Goal: Task Accomplishment & Management: Manage account settings

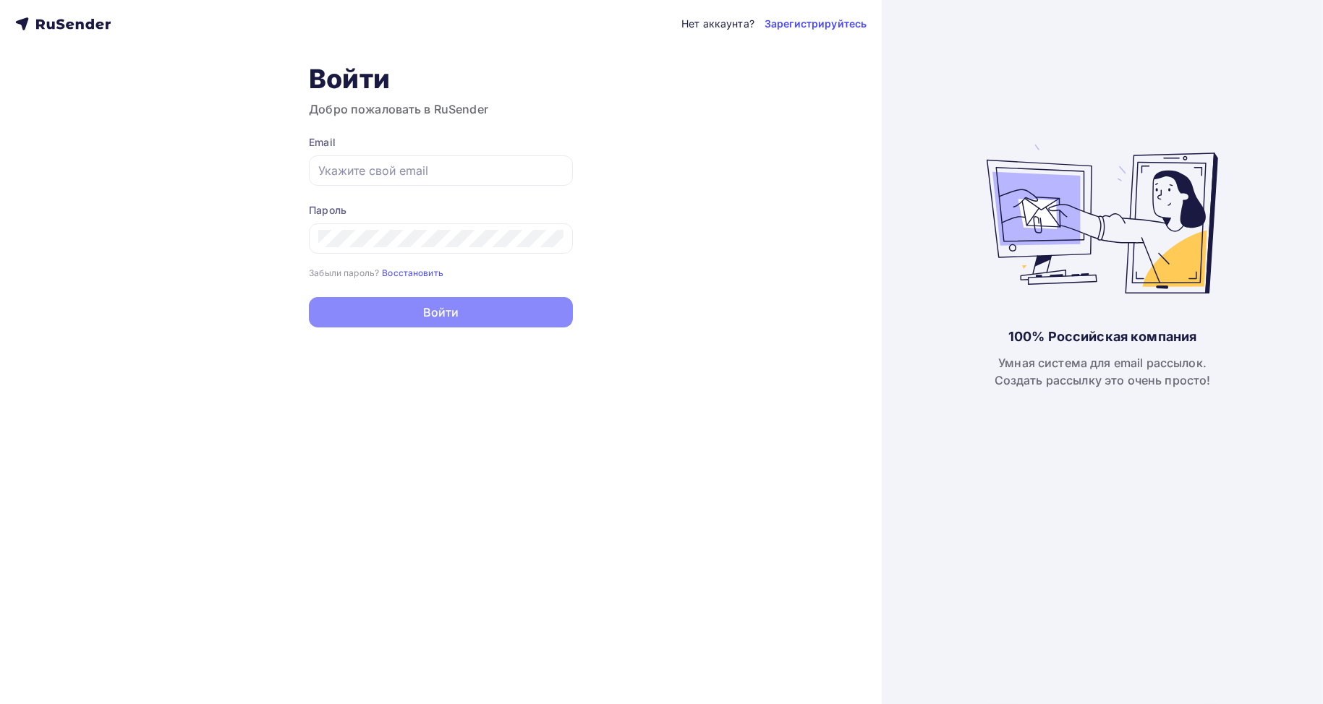
type input "[EMAIL_ADDRESS][DOMAIN_NAME]"
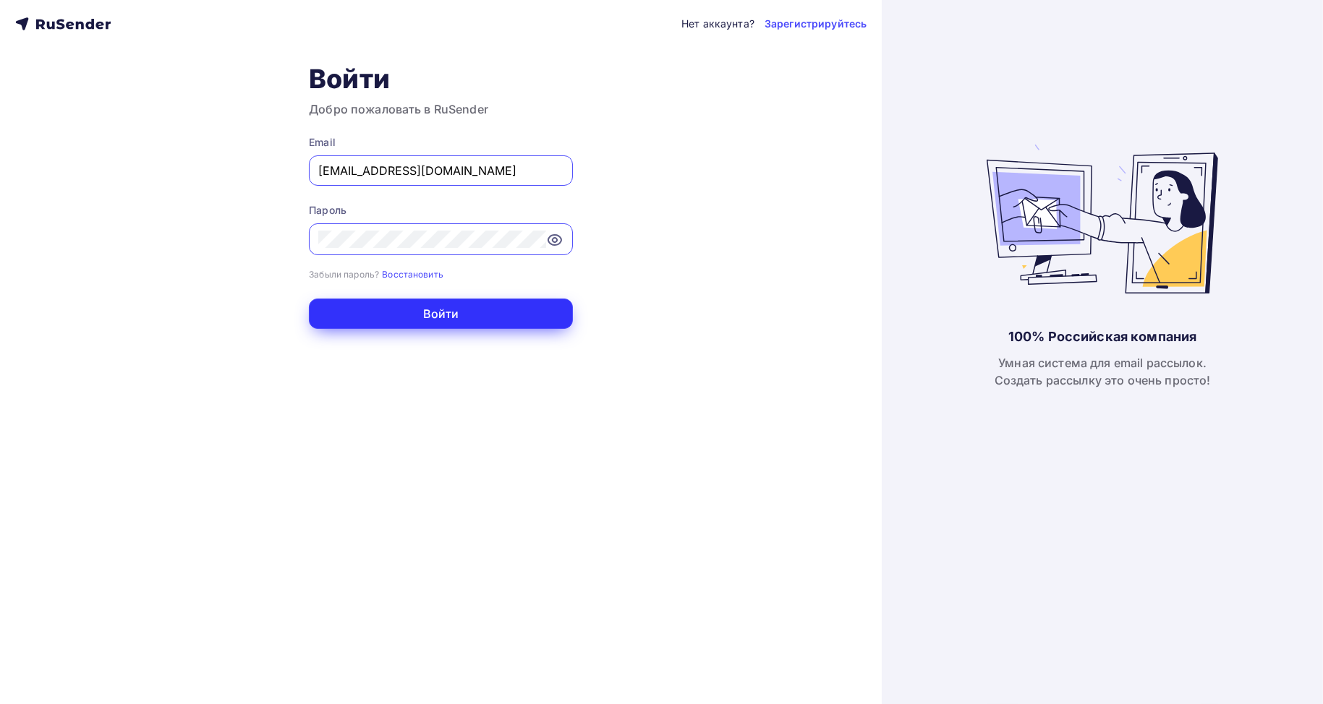
click at [413, 315] on button "Войти" at bounding box center [441, 314] width 264 height 30
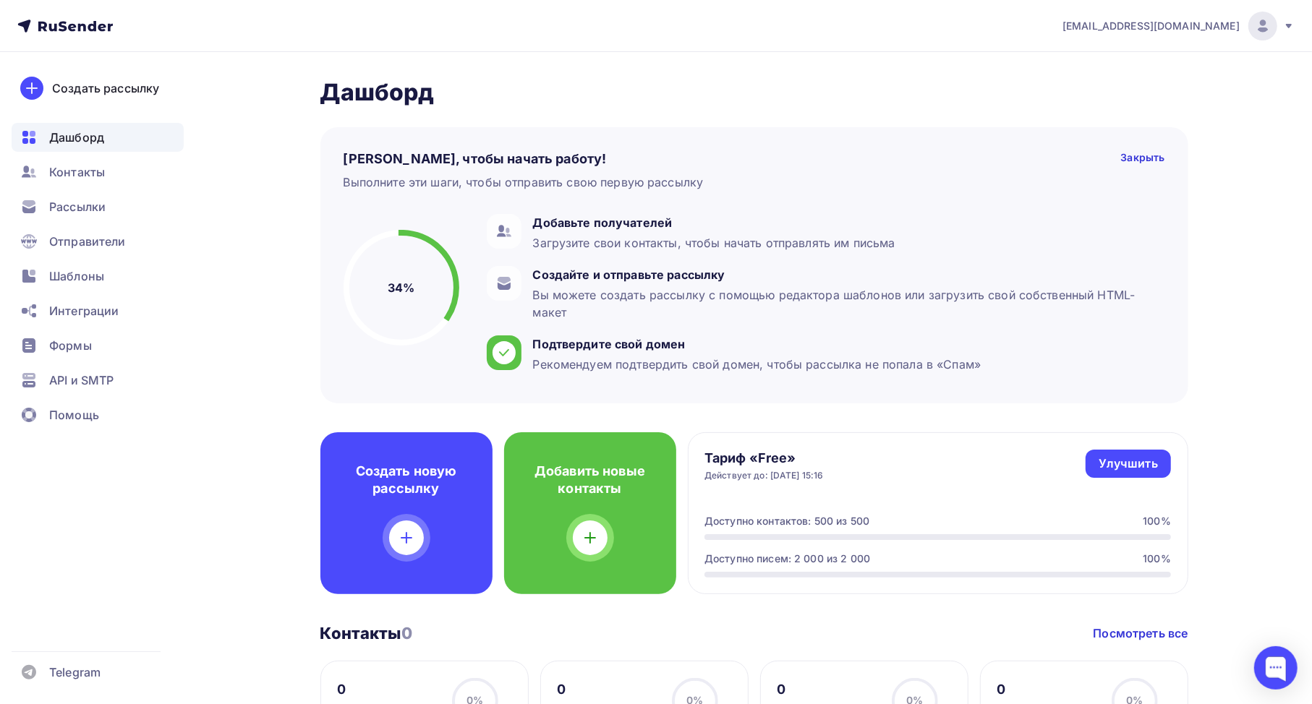
click at [1290, 27] on icon at bounding box center [1289, 26] width 12 height 12
click at [1125, 66] on link "Аккаунт" at bounding box center [1164, 63] width 243 height 29
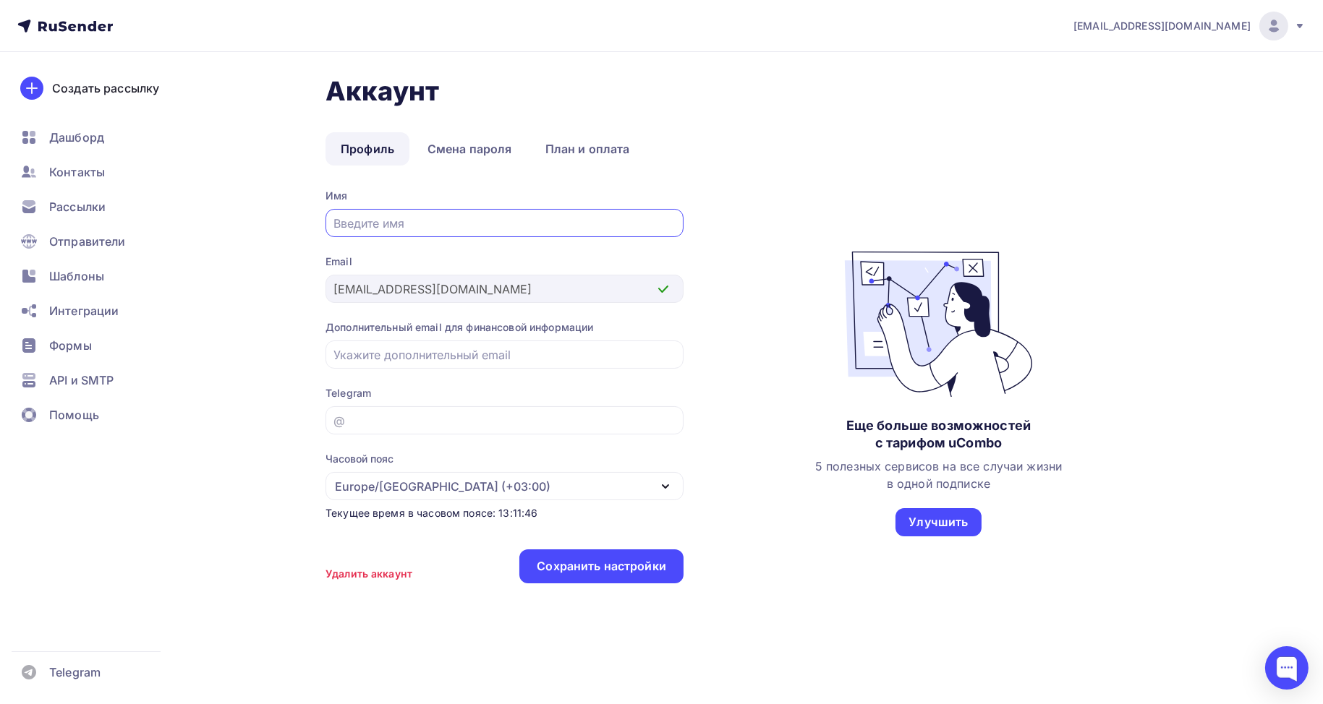
click at [65, 28] on icon at bounding box center [63, 26] width 9 height 10
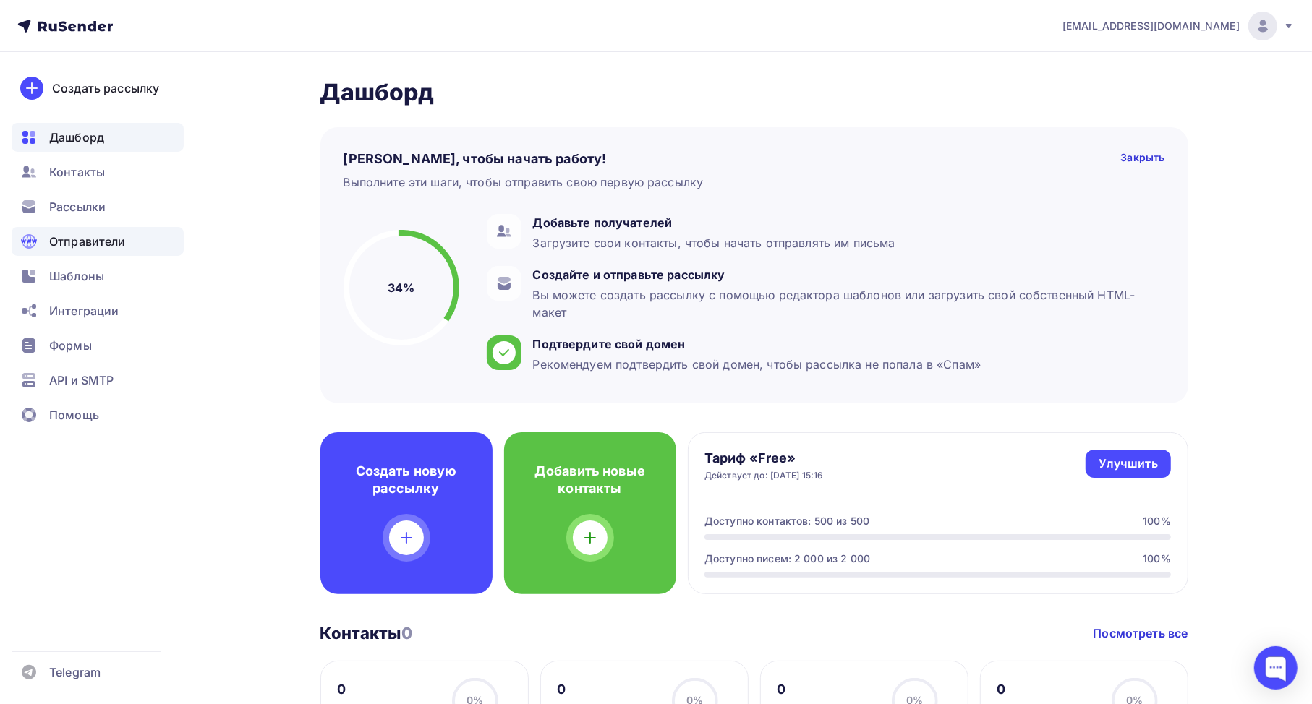
click at [106, 246] on span "Отправители" at bounding box center [87, 241] width 77 height 17
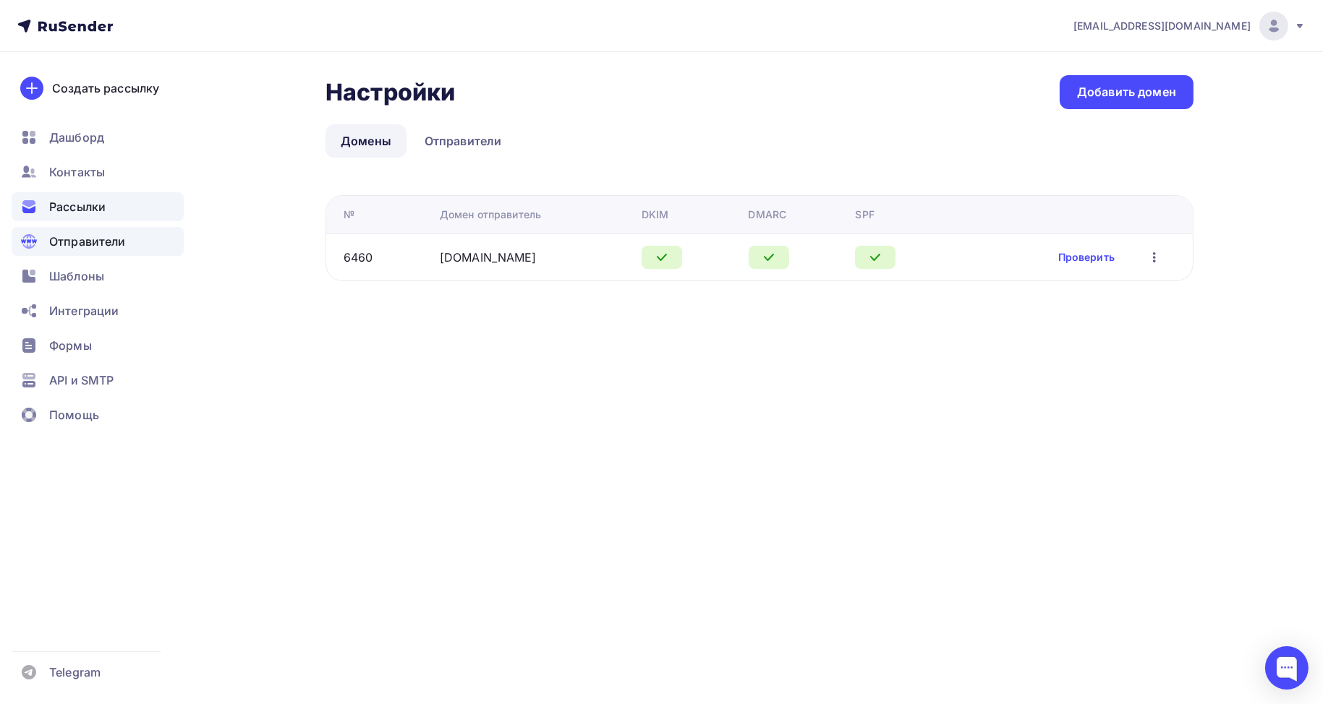
click at [88, 208] on span "Рассылки" at bounding box center [77, 206] width 56 height 17
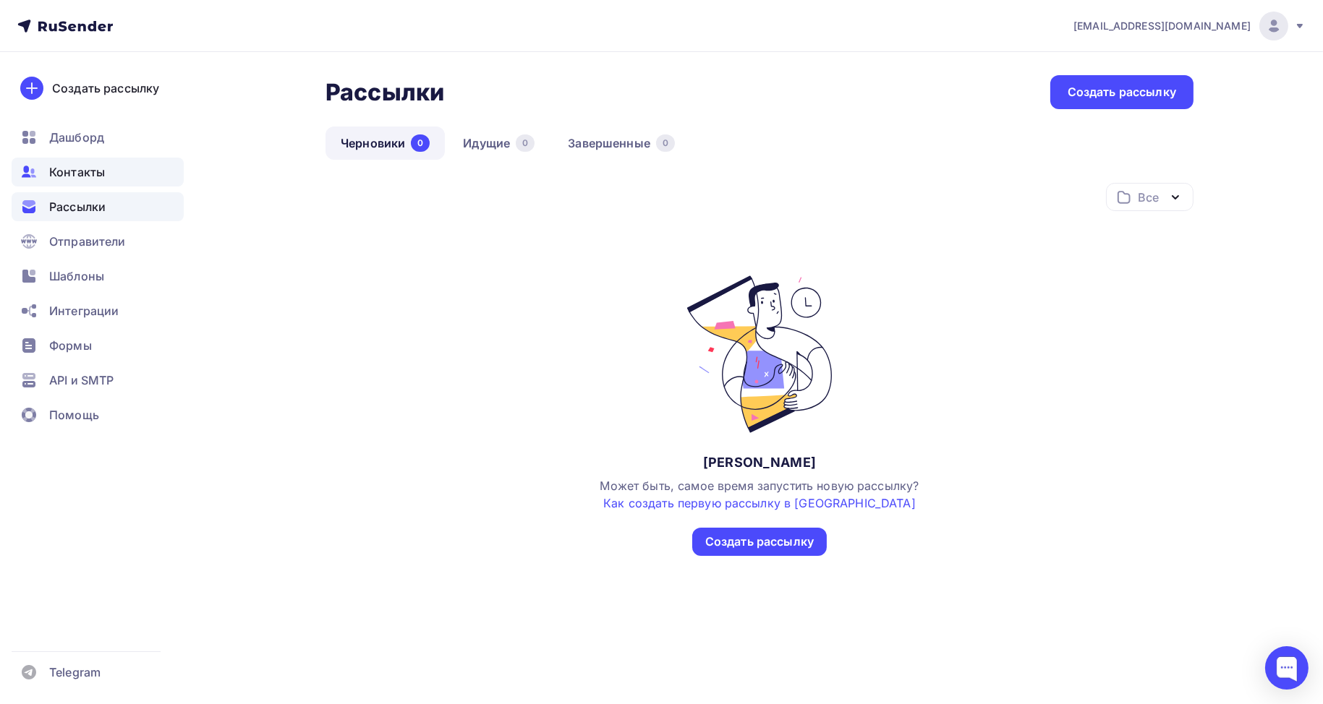
click at [78, 175] on span "Контакты" at bounding box center [77, 171] width 56 height 17
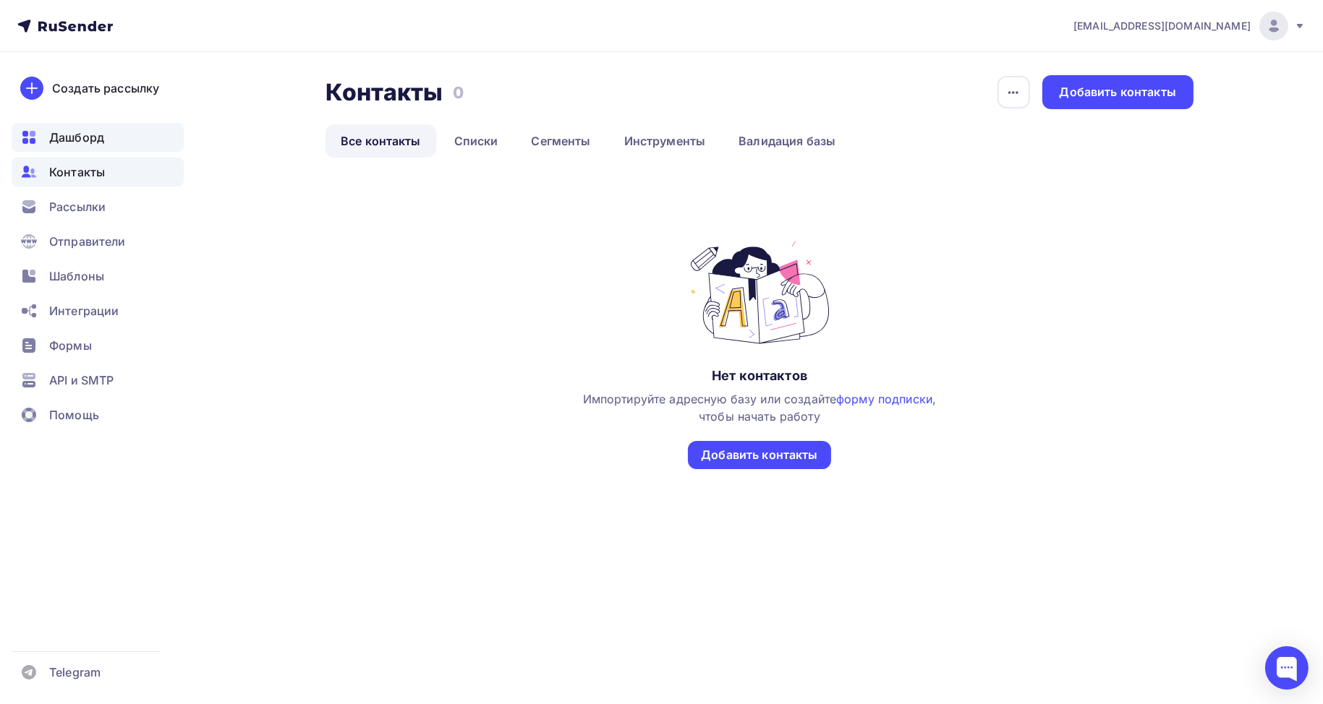
click at [61, 129] on span "Дашборд" at bounding box center [76, 137] width 55 height 17
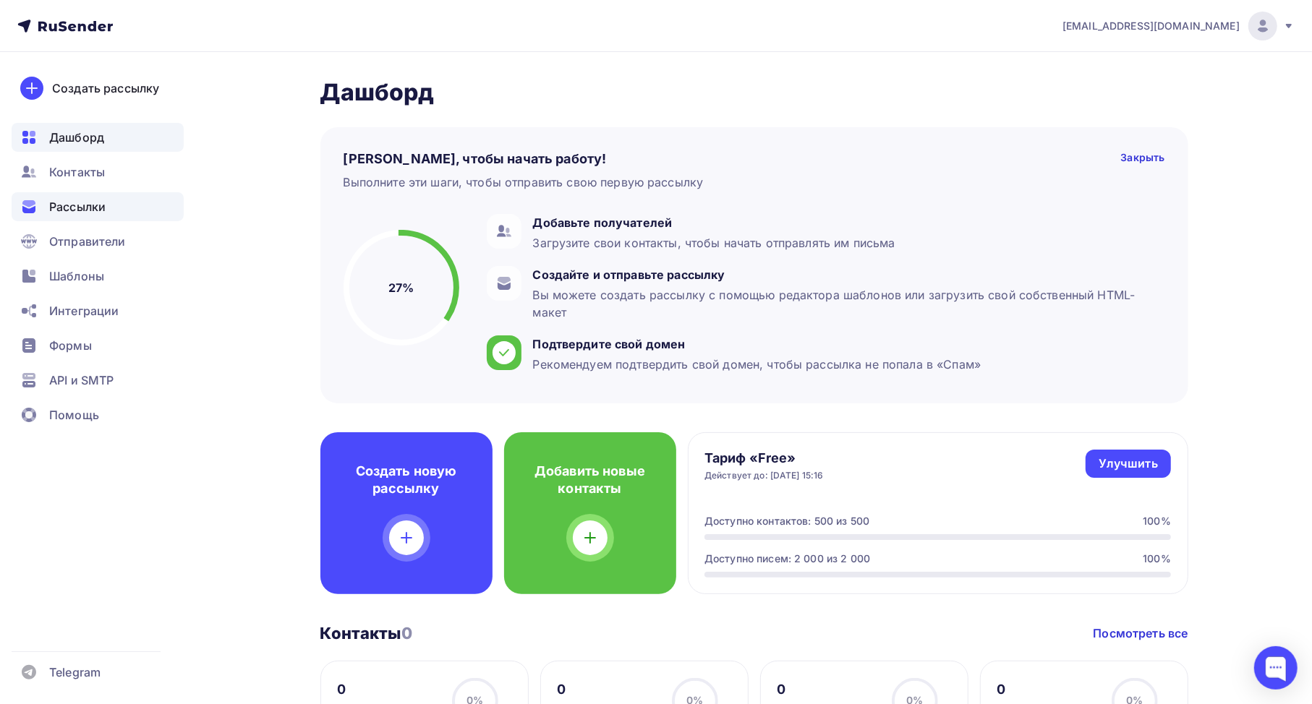
click at [77, 213] on span "Рассылки" at bounding box center [77, 206] width 56 height 17
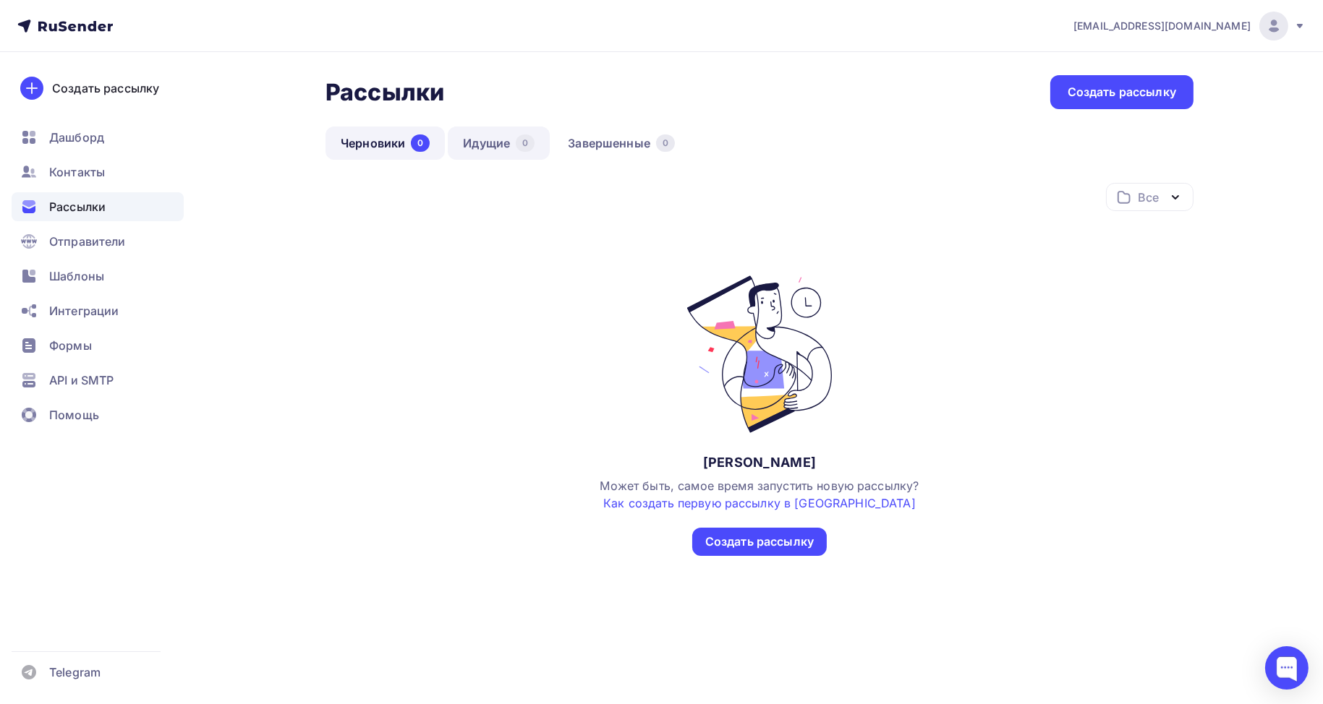
click at [509, 142] on link "Идущие 0" at bounding box center [499, 143] width 102 height 33
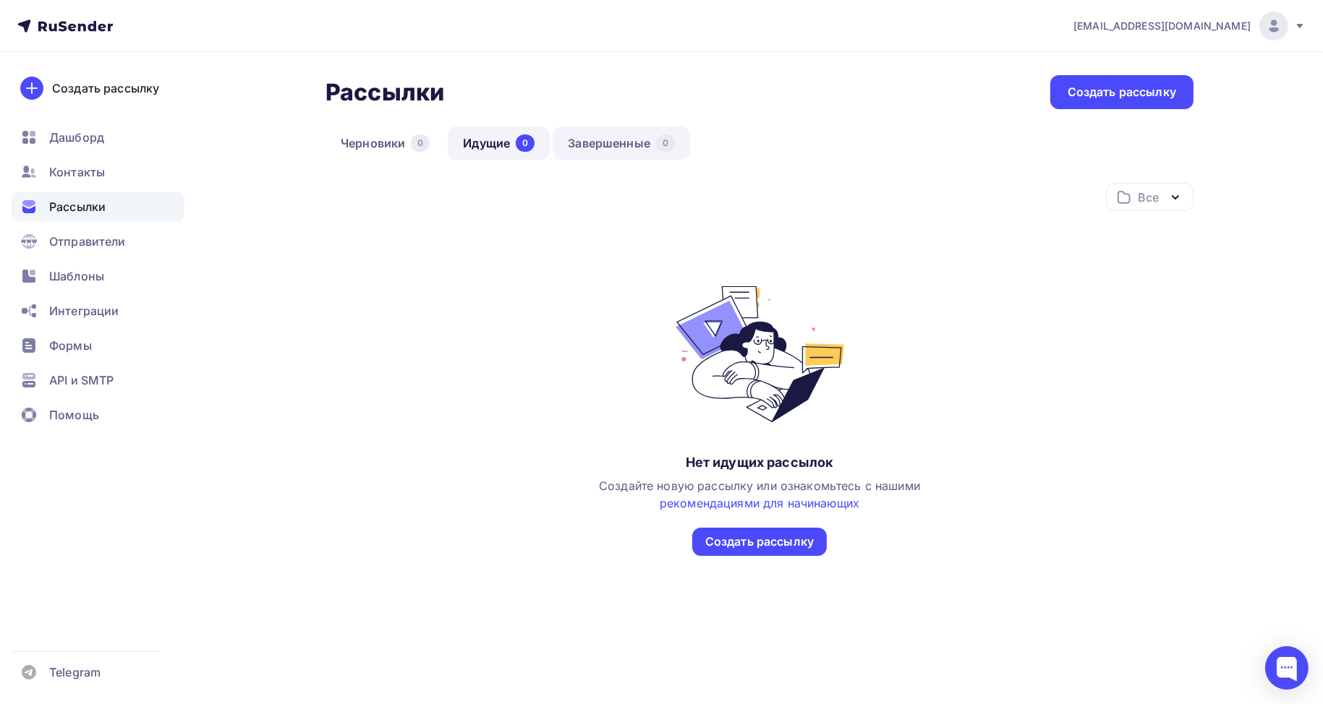
click at [592, 147] on link "Завершенные 0" at bounding box center [621, 143] width 137 height 33
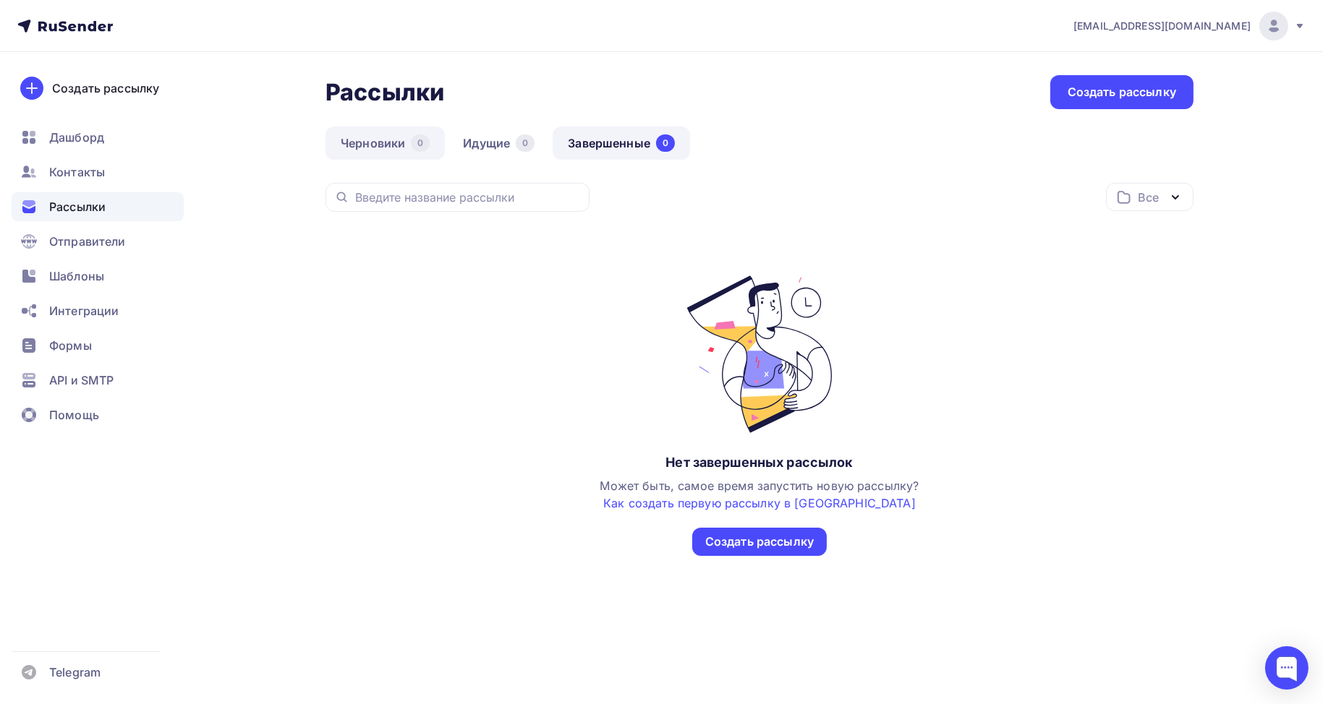
click at [354, 145] on link "Черновики 0" at bounding box center [384, 143] width 119 height 33
click at [1300, 25] on icon at bounding box center [1300, 26] width 6 height 4
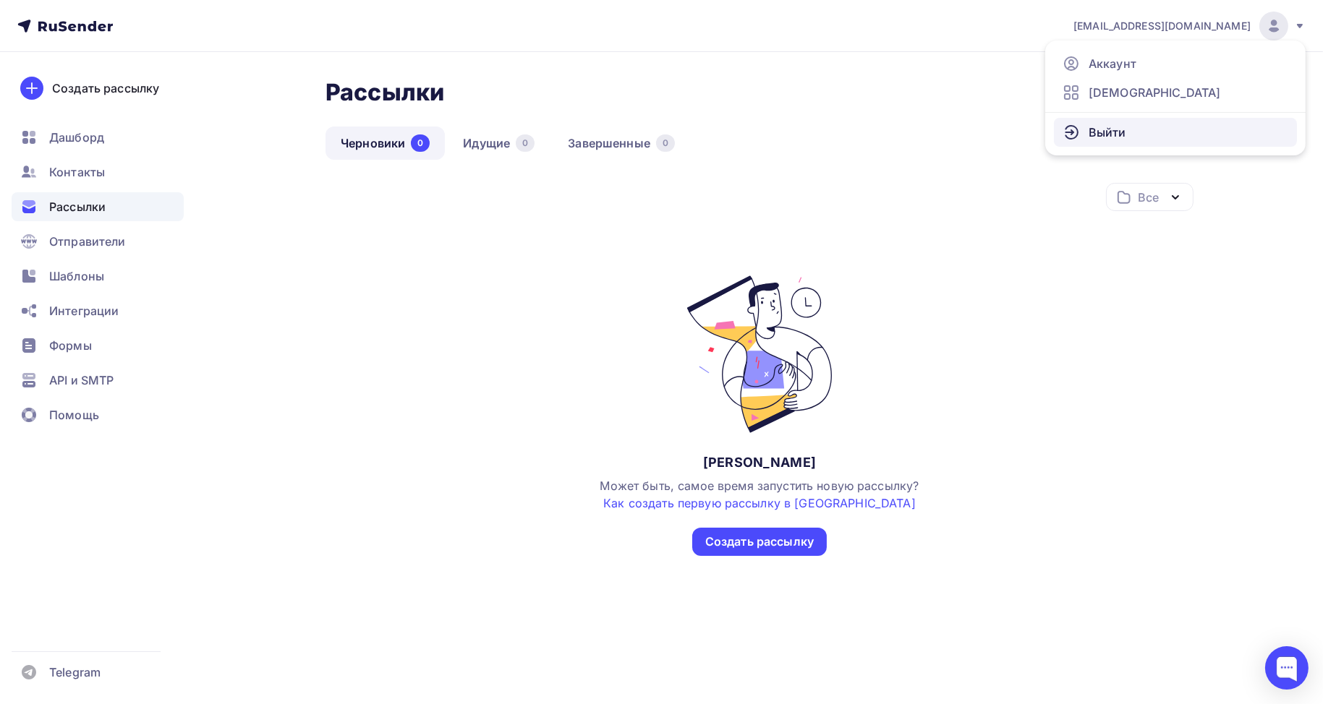
click at [1130, 132] on link "Выйти" at bounding box center [1175, 132] width 243 height 29
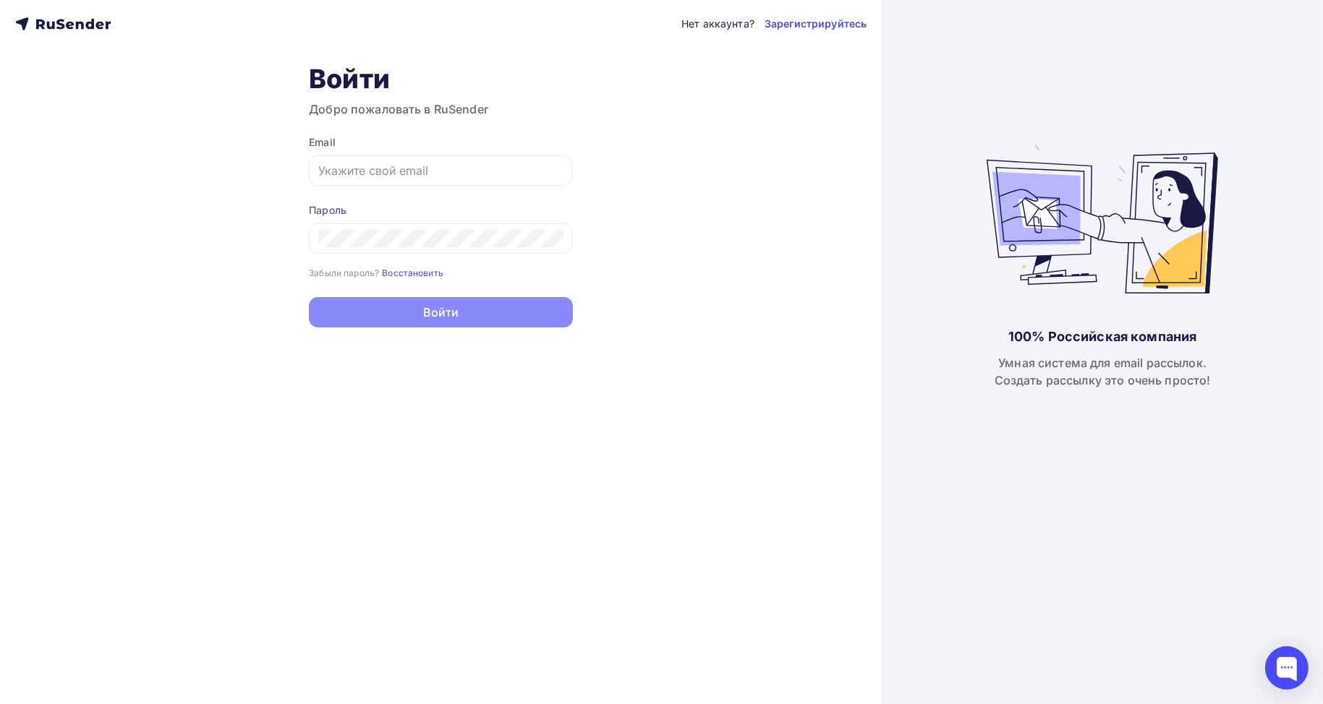
type input "anokhin4891@gmail.com"
